Goal: Check status

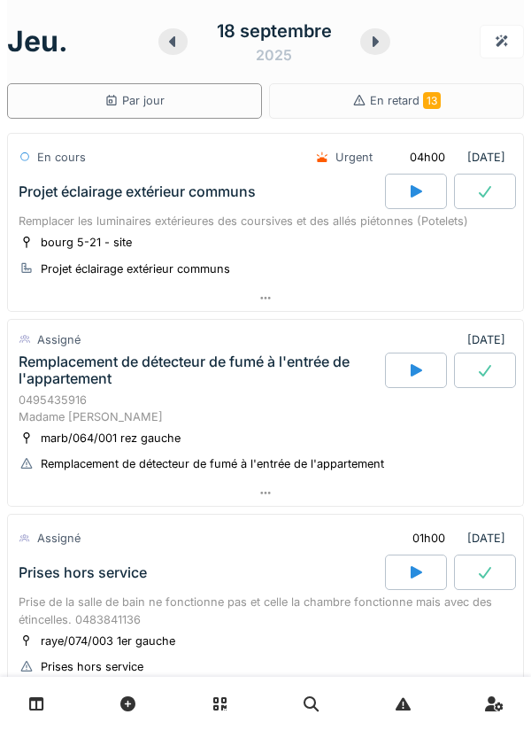
click at [373, 47] on icon at bounding box center [376, 42] width 18 height 14
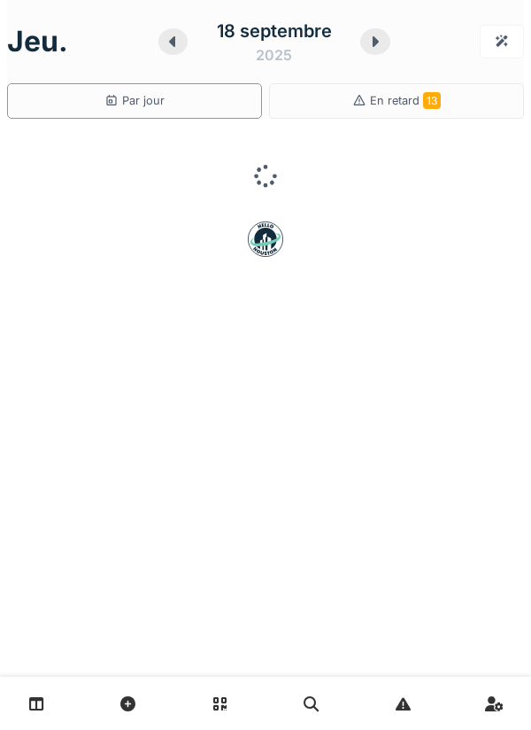
click at [368, 41] on icon at bounding box center [376, 42] width 18 height 14
click at [375, 37] on icon at bounding box center [376, 41] width 6 height 11
click at [366, 43] on div at bounding box center [352, 41] width 27 height 27
click at [362, 42] on div at bounding box center [349, 41] width 27 height 27
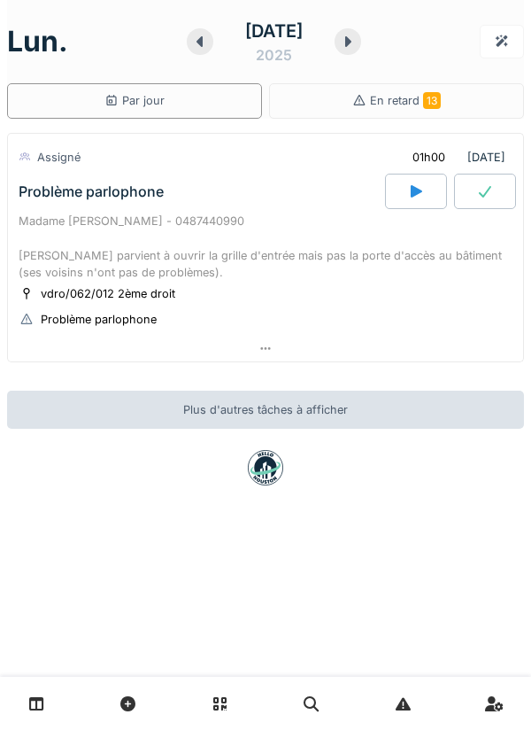
click at [357, 35] on icon at bounding box center [348, 42] width 18 height 14
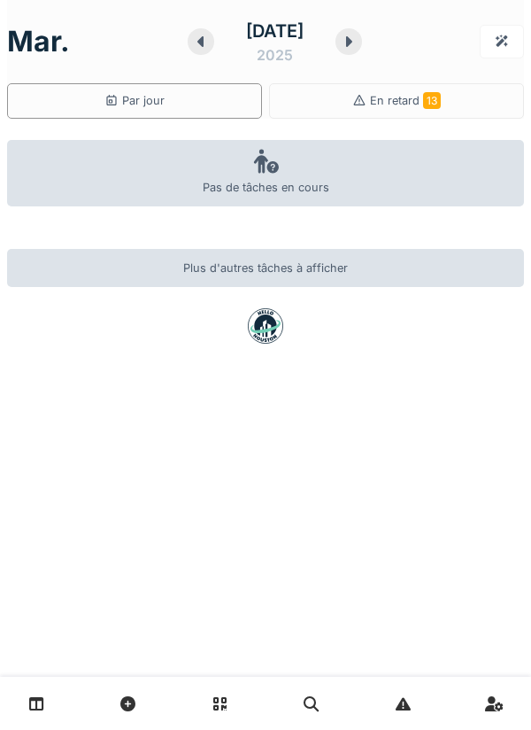
click at [362, 39] on div at bounding box center [349, 41] width 27 height 27
click at [358, 40] on icon at bounding box center [349, 42] width 18 height 14
click at [357, 46] on icon at bounding box center [348, 42] width 18 height 14
click at [358, 43] on icon at bounding box center [349, 42] width 18 height 14
click at [358, 47] on icon at bounding box center [349, 42] width 18 height 14
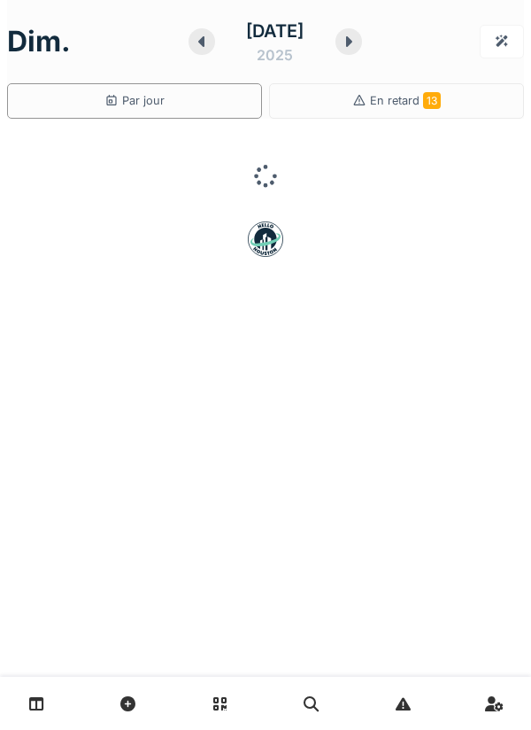
click at [358, 47] on icon at bounding box center [349, 42] width 18 height 14
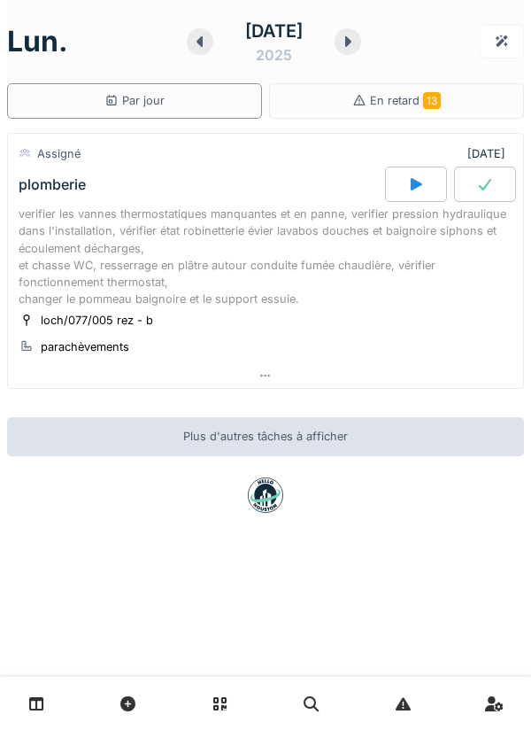
click at [60, 262] on div "verifier les vannes thermostatiques manquantes et en panne, verifier pression h…" at bounding box center [266, 256] width 494 height 102
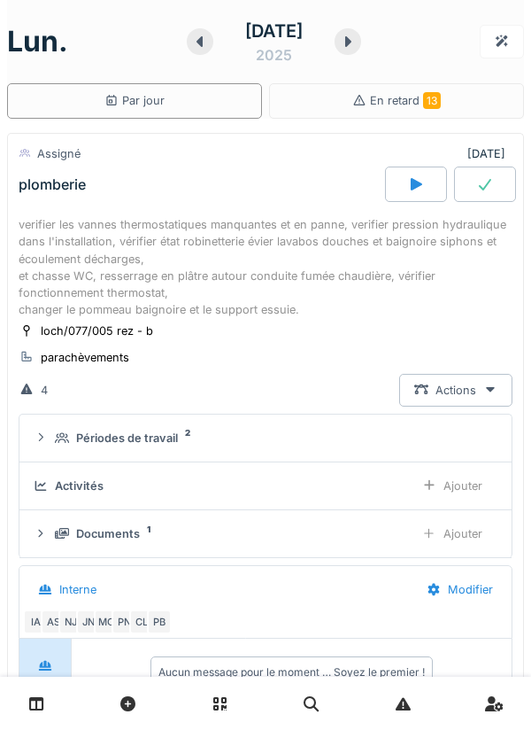
scroll to position [62, 0]
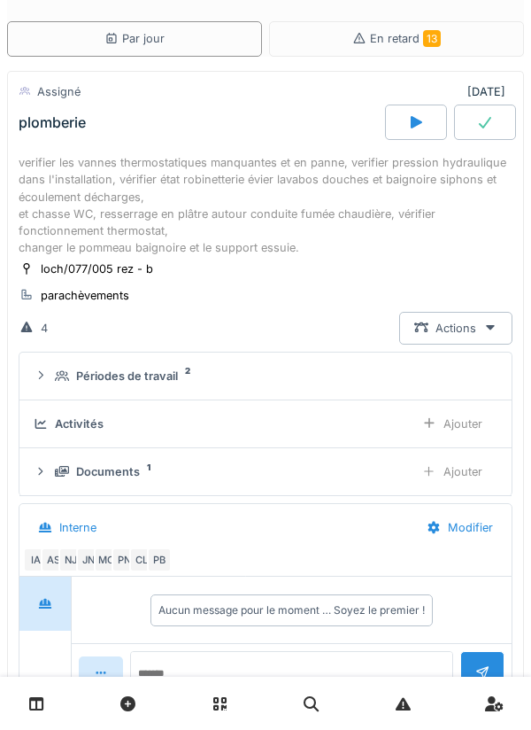
click at [57, 388] on summary "Périodes de travail 2" at bounding box center [266, 376] width 478 height 33
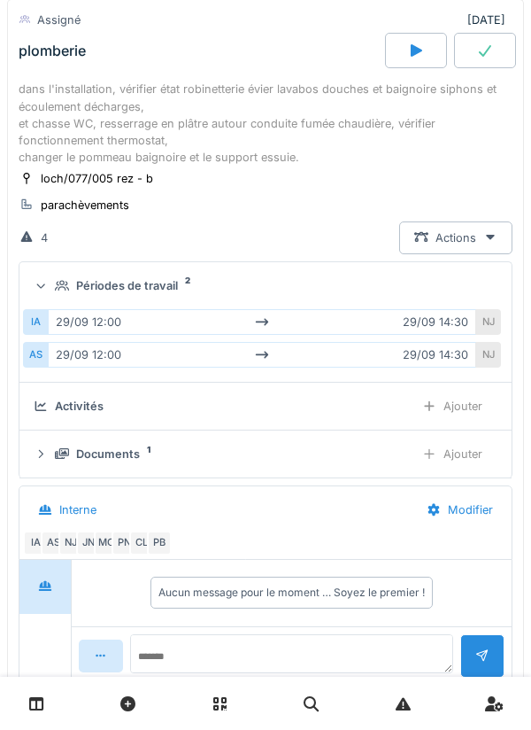
scroll to position [168, 0]
